Goal: Task Accomplishment & Management: Manage account settings

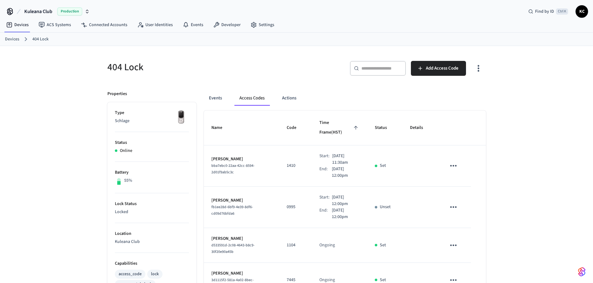
click at [16, 41] on link "Devices" at bounding box center [12, 39] width 14 height 7
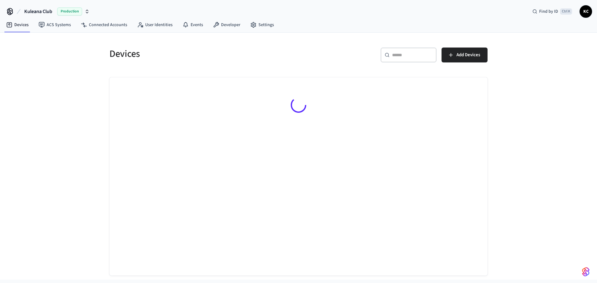
click at [402, 55] on input "text" at bounding box center [412, 55] width 40 height 6
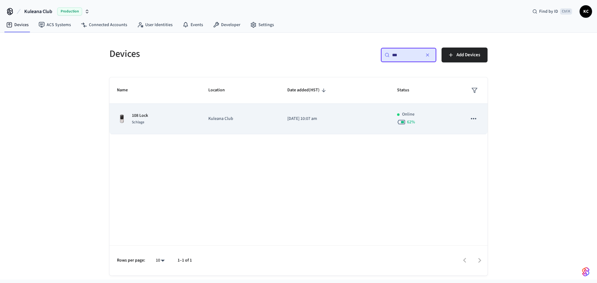
type input "***"
click at [262, 129] on td "Kuleana Club" at bounding box center [240, 119] width 79 height 30
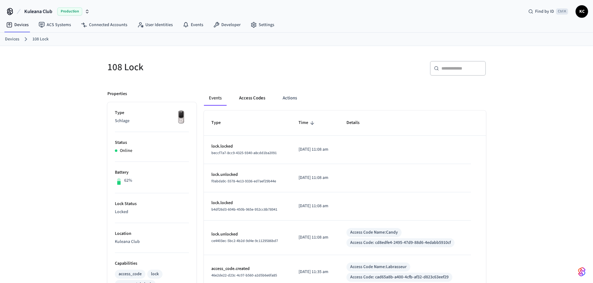
click at [248, 102] on button "Access Codes" at bounding box center [252, 98] width 36 height 15
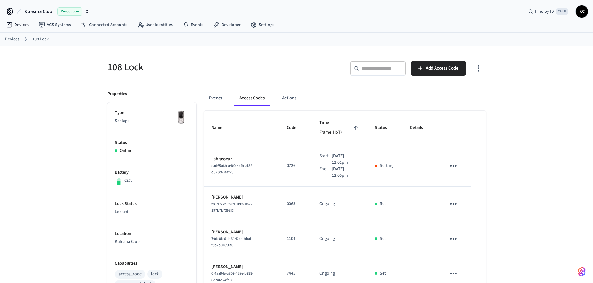
click at [507, 145] on div "108 Lock ​ ​ Add Access Code Properties Type Schlage Status Online Battery 62% …" at bounding box center [296, 288] width 593 height 485
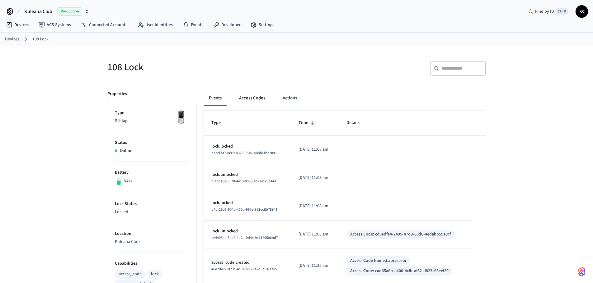
click at [248, 94] on button "Access Codes" at bounding box center [252, 98] width 36 height 15
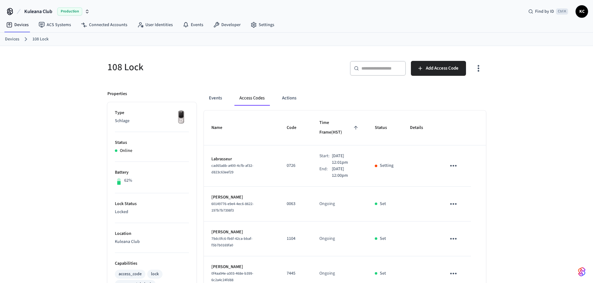
click at [524, 124] on div "108 Lock ​ ​ Add Access Code Properties Type Schlage Status Online Battery 62% …" at bounding box center [296, 288] width 593 height 485
click at [527, 138] on div "108 Lock ​ ​ Add Access Code Properties Type Schlage Status Online Battery 62% …" at bounding box center [296, 288] width 593 height 485
click at [512, 151] on div "108 Lock ​ ​ Add Access Code Properties Type Schlage Status Online Battery 62% …" at bounding box center [296, 288] width 593 height 485
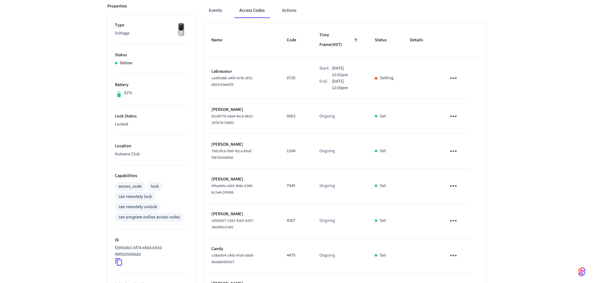
scroll to position [93, 0]
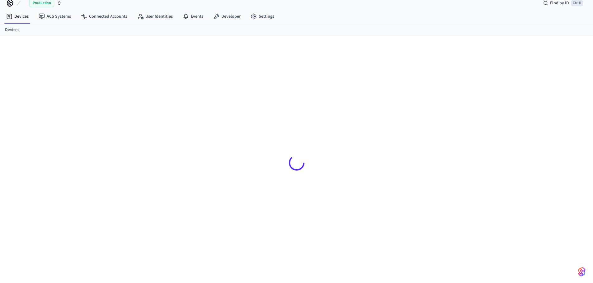
scroll to position [8, 0]
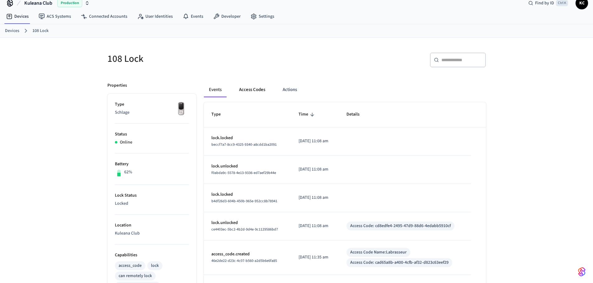
click at [252, 95] on button "Access Codes" at bounding box center [252, 89] width 36 height 15
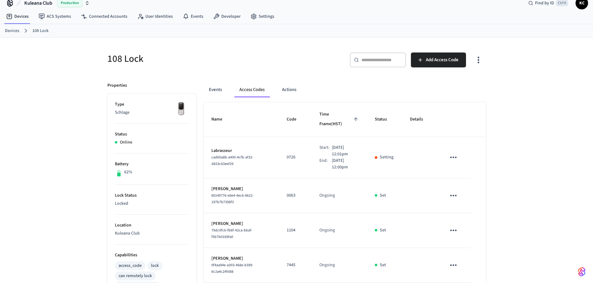
click at [505, 142] on div "108 Lock ​ ​ Add Access Code Properties Type Schlage Status Online Battery 62% …" at bounding box center [296, 280] width 593 height 485
click at [495, 148] on div "108 Lock ​ ​ Add Access Code Properties Type Schlage Status Online Battery 62% …" at bounding box center [296, 280] width 398 height 485
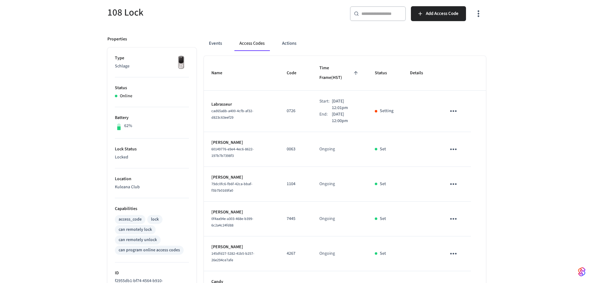
scroll to position [20, 0]
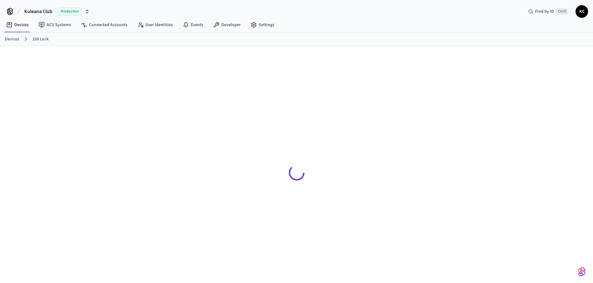
scroll to position [8, 0]
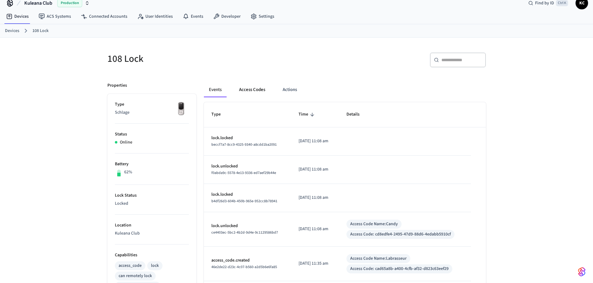
click at [242, 86] on button "Access Codes" at bounding box center [252, 89] width 36 height 15
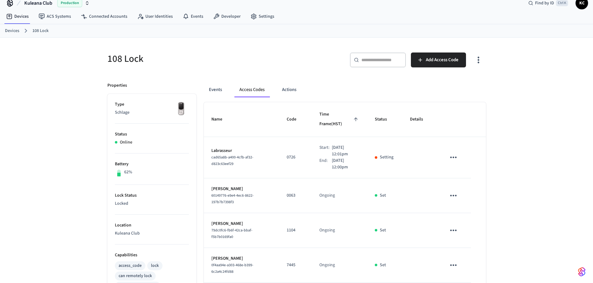
click at [518, 108] on div "108 Lock ​ ​ Add Access Code Properties Type Schlage Status Online Battery 62% …" at bounding box center [296, 280] width 593 height 485
click at [248, 92] on button "Access Codes" at bounding box center [251, 89] width 35 height 15
click at [77, 110] on div "108 Lock ​ ​ Add Access Code Properties Type Schlage Status Online Battery 62% …" at bounding box center [296, 280] width 593 height 485
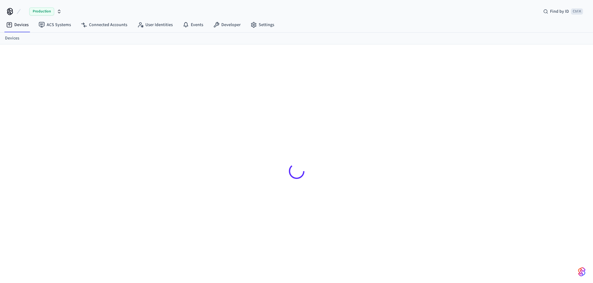
scroll to position [8, 0]
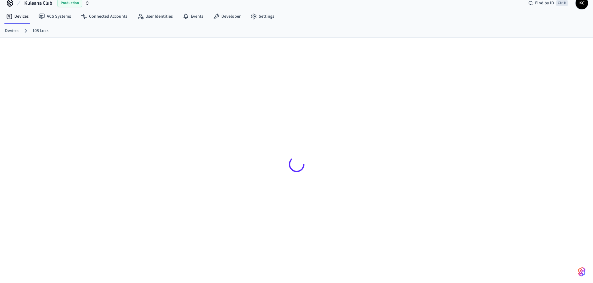
click at [43, 89] on div at bounding box center [296, 161] width 593 height 247
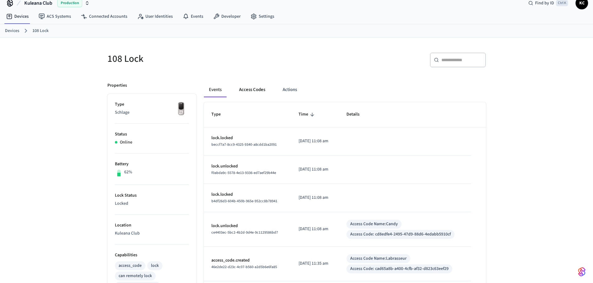
click at [246, 92] on button "Access Codes" at bounding box center [252, 89] width 36 height 15
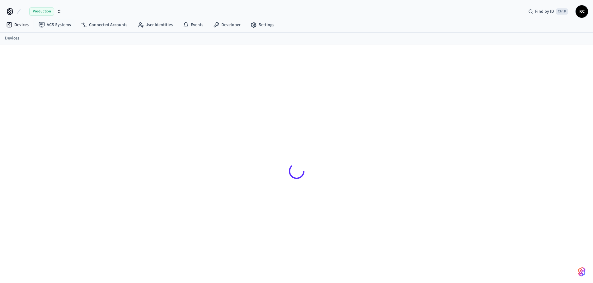
scroll to position [8, 0]
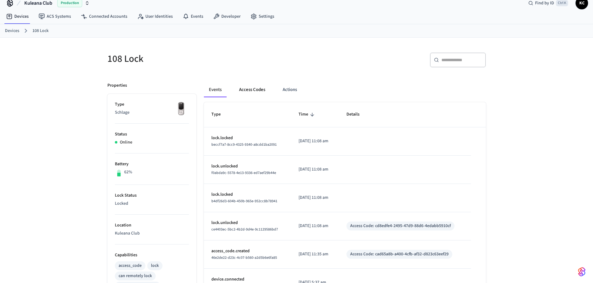
click at [263, 90] on button "Access Codes" at bounding box center [252, 89] width 36 height 15
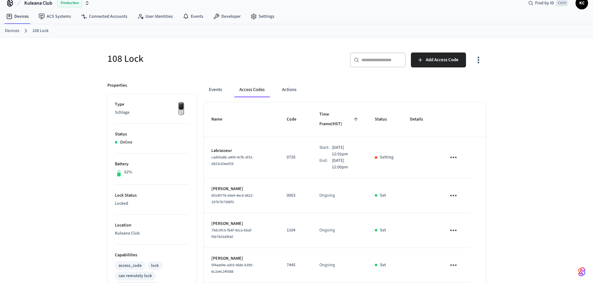
click at [498, 126] on div "108 Lock ​ ​ Add Access Code Properties Type Schlage Status Online Battery 62% …" at bounding box center [296, 280] width 593 height 485
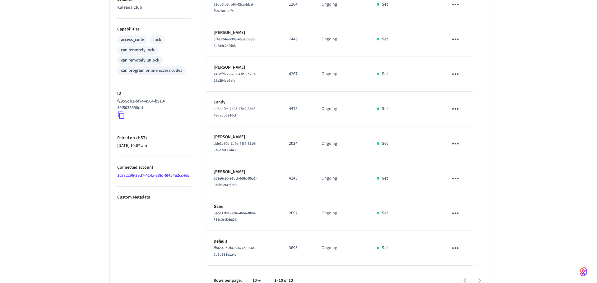
scroll to position [238, 0]
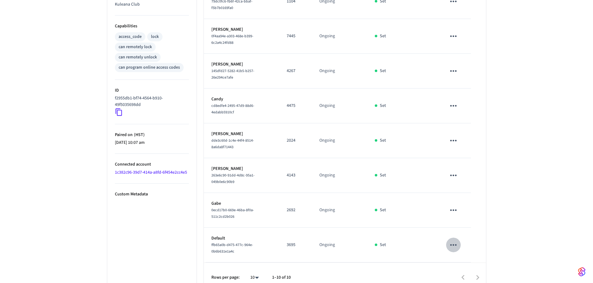
click at [453, 240] on icon "sticky table" at bounding box center [453, 245] width 10 height 10
click at [516, 226] on div at bounding box center [298, 141] width 597 height 283
click at [453, 240] on icon "sticky table" at bounding box center [453, 245] width 10 height 10
click at [463, 244] on li "Edit" at bounding box center [468, 248] width 30 height 17
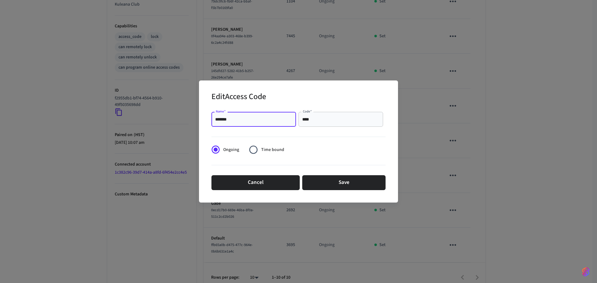
drag, startPoint x: 253, startPoint y: 116, endPoint x: 187, endPoint y: 116, distance: 65.6
click at [187, 116] on div "Edit Access Code Name   * ******* Name   * Code   * **** Code   * Ongoing Time …" at bounding box center [298, 141] width 597 height 283
type input "****"
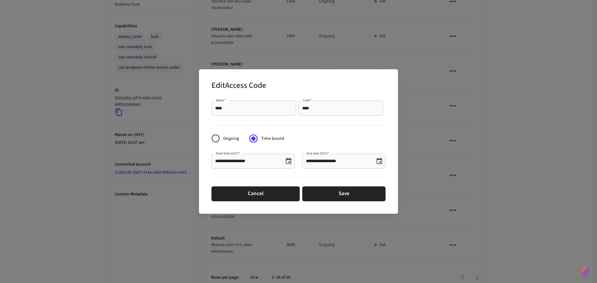
click at [375, 166] on button "Choose date, selected date is Aug 27, 2025" at bounding box center [379, 161] width 12 height 12
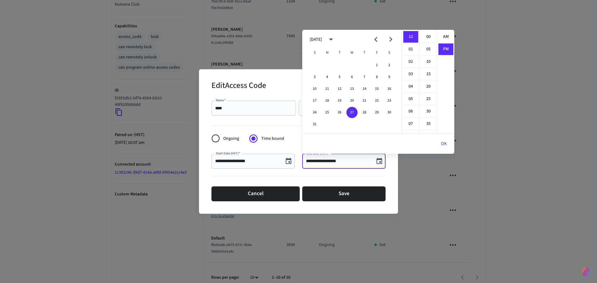
scroll to position [12, 0]
click at [412, 61] on li "02" at bounding box center [410, 62] width 15 height 12
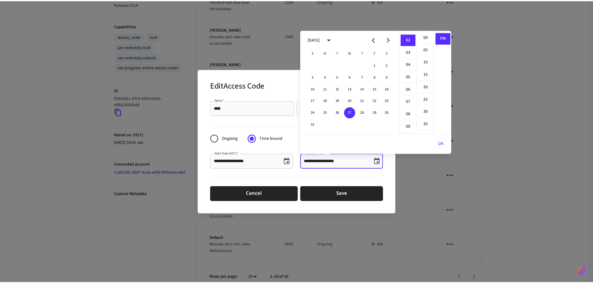
scroll to position [25, 0]
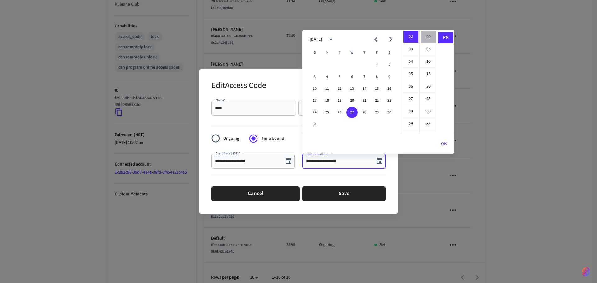
click at [428, 33] on li "00" at bounding box center [428, 37] width 15 height 12
type input "**********"
click at [443, 139] on button "OK" at bounding box center [444, 144] width 21 height 15
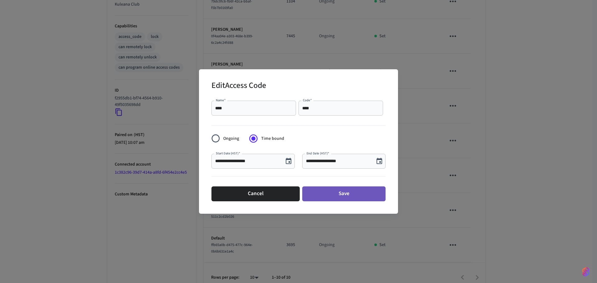
click at [355, 198] on button "Save" at bounding box center [343, 194] width 83 height 15
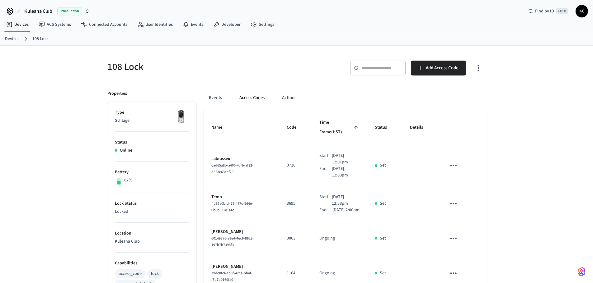
scroll to position [0, 0]
click at [432, 64] on button "Add Access Code" at bounding box center [438, 68] width 55 height 15
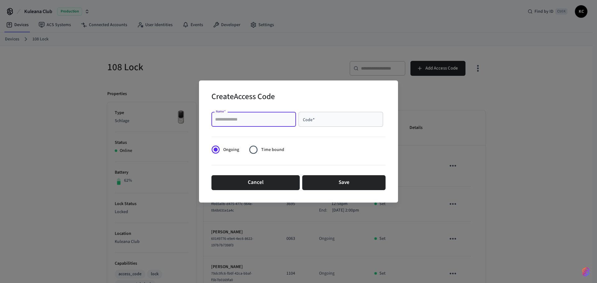
click at [270, 120] on input "Name   *" at bounding box center [253, 119] width 77 height 6
type input "*******"
click at [337, 118] on input "Code   *" at bounding box center [340, 119] width 77 height 6
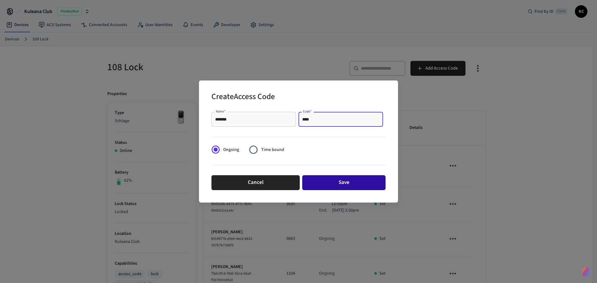
type input "****"
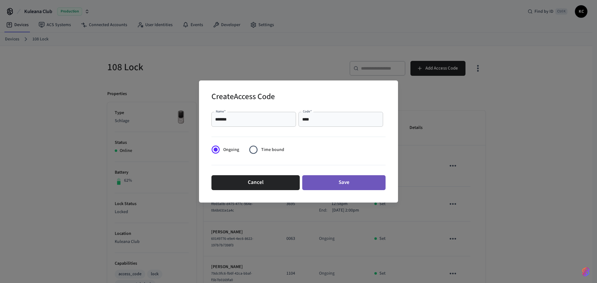
click at [348, 184] on button "Save" at bounding box center [343, 182] width 83 height 15
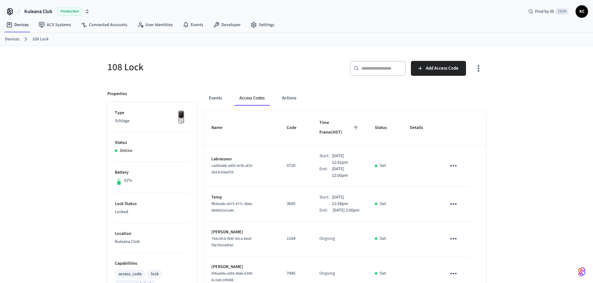
click at [514, 125] on div "108 Lock ​ ​ Add Access Code Properties Type Schlage Status Online Battery 62% …" at bounding box center [296, 288] width 593 height 485
click at [527, 165] on div "108 Lock ​ ​ Add Access Code Properties Type Schlage Status Online Battery 62% …" at bounding box center [296, 288] width 593 height 485
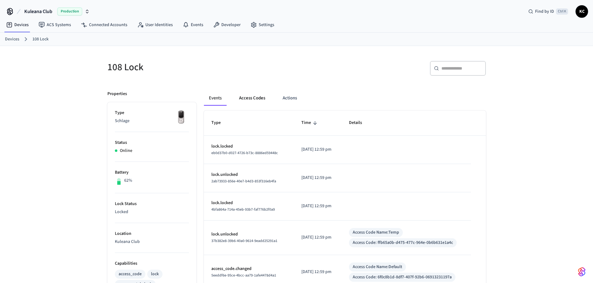
click at [258, 93] on button "Access Codes" at bounding box center [252, 98] width 36 height 15
